Goal: Find specific page/section: Find specific page/section

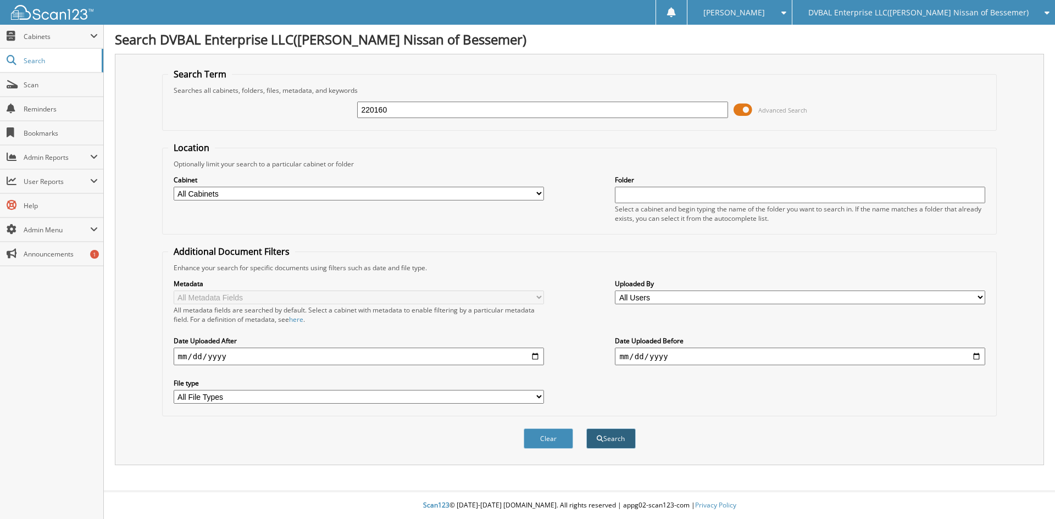
type input "220160"
click at [613, 440] on button "Search" at bounding box center [610, 439] width 49 height 20
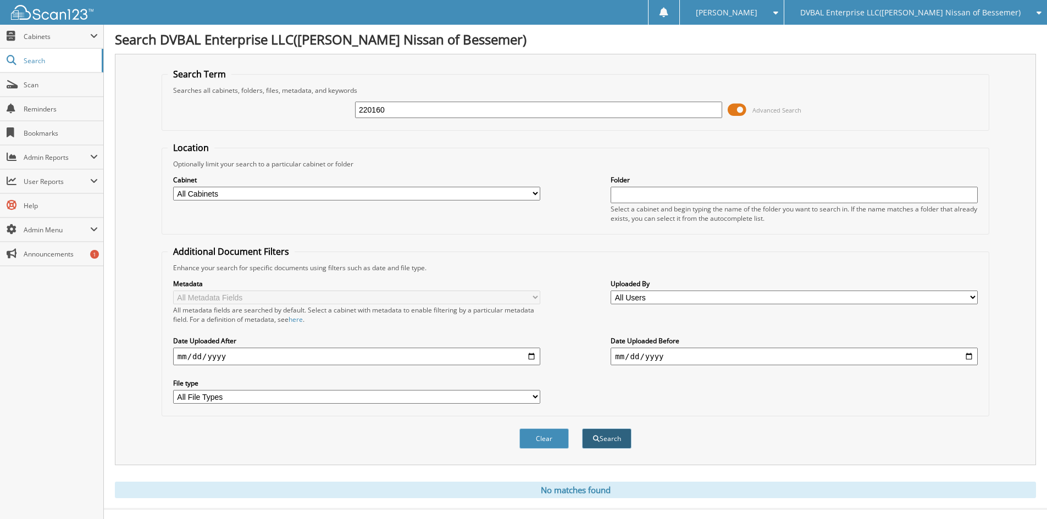
click at [600, 442] on button "Search" at bounding box center [606, 439] width 49 height 20
click at [991, 9] on span "DVBAL Enterprise LLC([PERSON_NAME] Nissan of Bessemer)" at bounding box center [910, 12] width 220 height 7
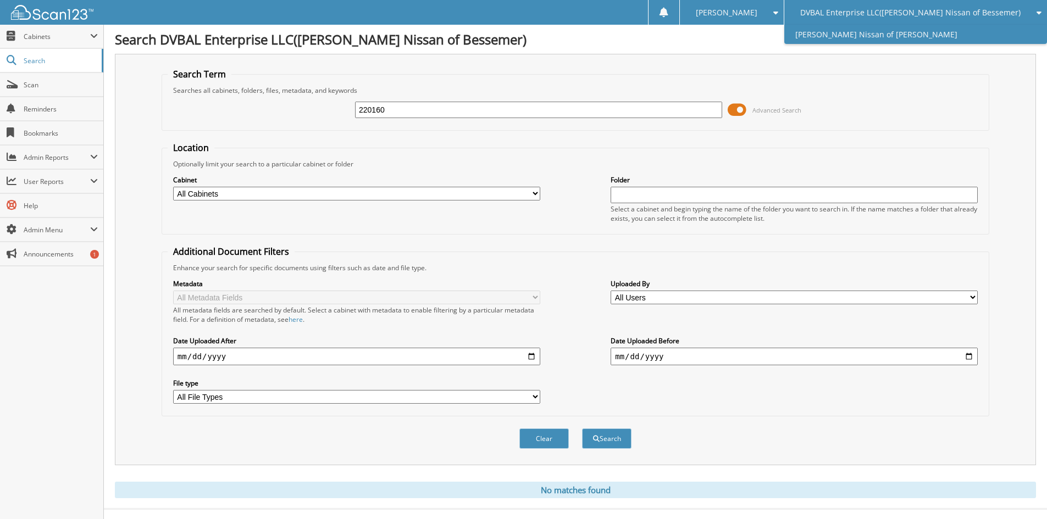
click at [939, 31] on link "[PERSON_NAME] Nissan of [PERSON_NAME]" at bounding box center [915, 34] width 263 height 19
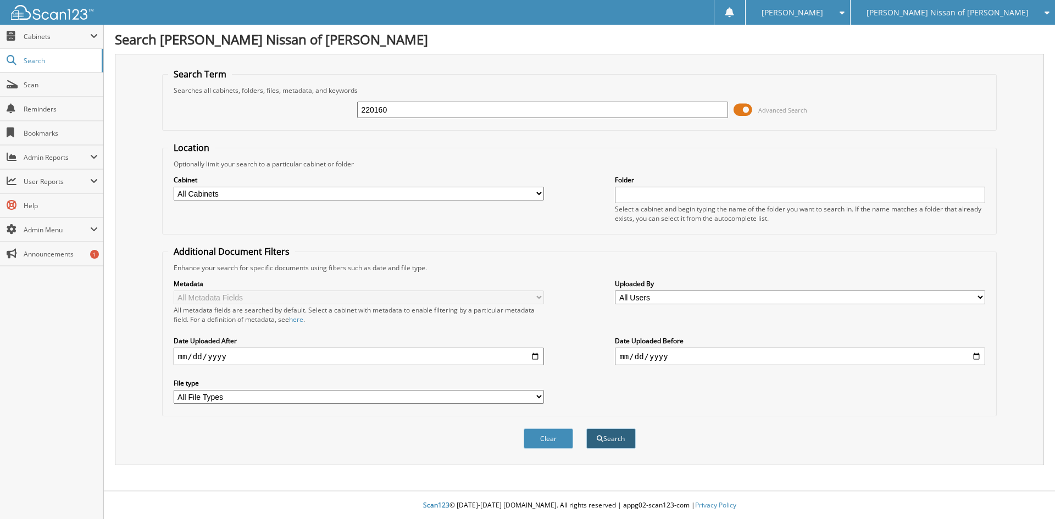
type input "220160"
click at [597, 438] on span "submit" at bounding box center [600, 439] width 7 height 7
